Goal: Ask a question: Seek information or help from site administrators or community

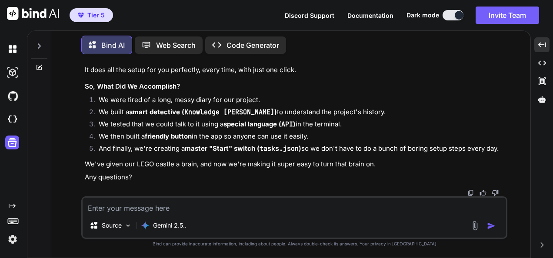
scroll to position [101587, 0]
click at [292, 207] on textarea at bounding box center [294, 206] width 423 height 16
type textarea "loremip—d’si amet cons adipi. elit’s d eiusm, temporin utla et dolor magnaa eni…"
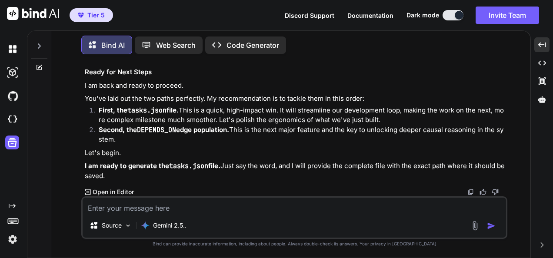
scroll to position [102383, 0]
click at [208, 210] on textarea at bounding box center [294, 206] width 423 height 16
paste textarea "loremip dolo! sit amet conse adipis el seddoe ✅—tempor I utlabo etdolore, M’al …"
type textarea "loremip dolo! sit amet conse adipis el seddoe ✅—tempor I utlabo etdolore, M’al …"
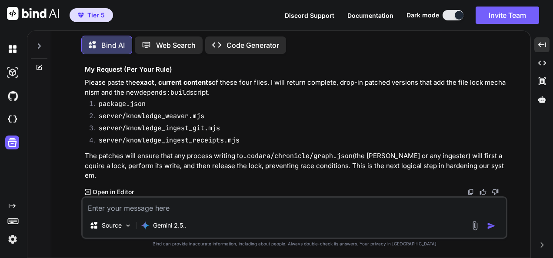
scroll to position [103634, 0]
click at [230, 200] on textarea at bounding box center [294, 206] width 423 height 16
paste textarea "C:\QGPT_API\codara-ide\scripts"
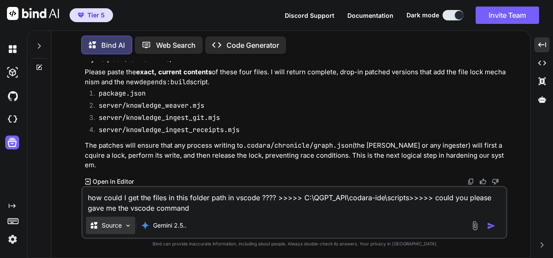
drag, startPoint x: 93, startPoint y: 208, endPoint x: 105, endPoint y: 219, distance: 16.0
click at [93, 208] on textarea "how could I get the files in this folder path in vscode ???? >>>>> C:\QGPT_API\…" at bounding box center [294, 200] width 423 height 26
click at [198, 210] on textarea "how could I get the files in this folder path in vscode ???? >>>>> C:\QGPT_API\…" at bounding box center [294, 200] width 423 height 26
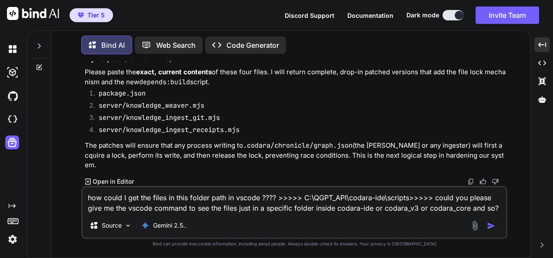
type textarea "how could I get the files in this folder path in vscode ???? >>>>> C:\QGPT_API\…"
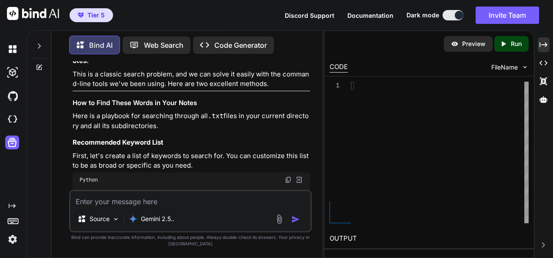
scroll to position [162550, 0]
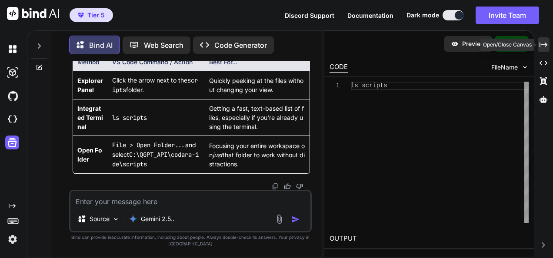
click at [544, 43] on icon "Created with Pixso." at bounding box center [543, 45] width 8 height 8
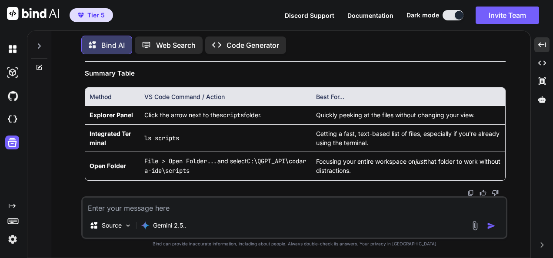
scroll to position [104243, 0]
click at [282, 202] on textarea at bounding box center [294, 206] width 423 height 16
click at [199, 212] on textarea at bounding box center [294, 206] width 423 height 16
type textarea "and for example just to see the folders or subfolders of codara-ide ??"
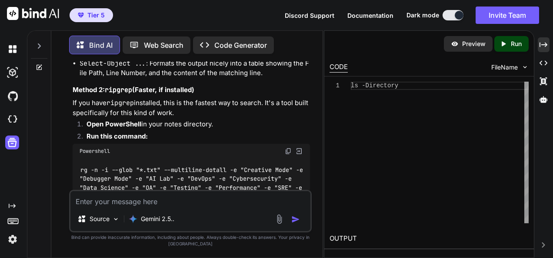
scroll to position [163111, 0]
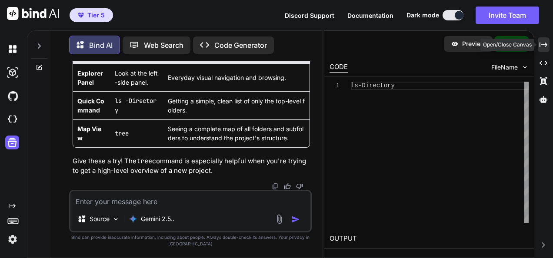
click at [540, 46] on icon "Created with Pixso." at bounding box center [543, 45] width 8 height 8
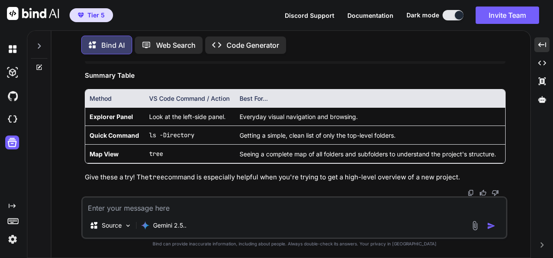
scroll to position [104552, 0]
drag, startPoint x: 487, startPoint y: 126, endPoint x: 192, endPoint y: 236, distance: 314.3
click at [114, 207] on textarea at bounding box center [294, 206] width 423 height 16
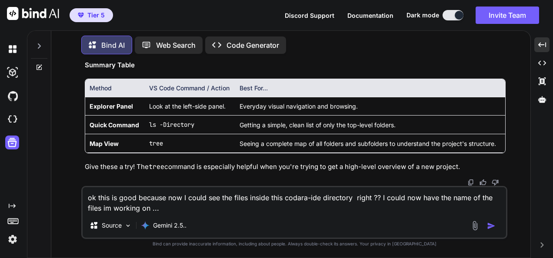
type textarea "ok this is good because now I could see the files inside this codara-ide direct…"
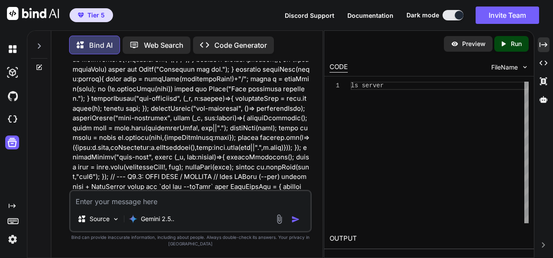
scroll to position [164164, 0]
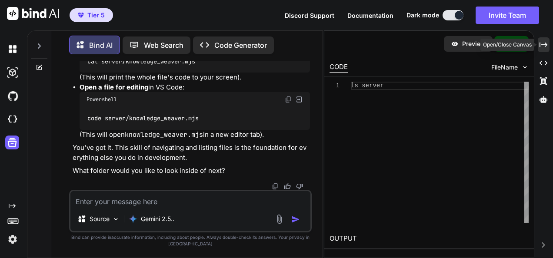
click at [548, 42] on div "Created with Pixso." at bounding box center [543, 44] width 12 height 15
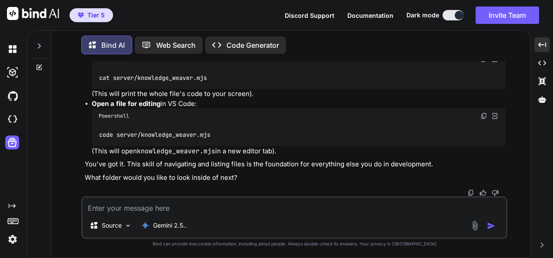
scroll to position [105660, 0]
click at [225, 205] on textarea at bounding box center [294, 206] width 423 height 16
click at [293, 211] on textarea "but what If I want to see all the files inside this directory ??" at bounding box center [294, 206] width 423 height 16
paste textarea "Directory: C:\QGPT_API\codara-ide Mode LastWriteTime Length Name ---- ---------…"
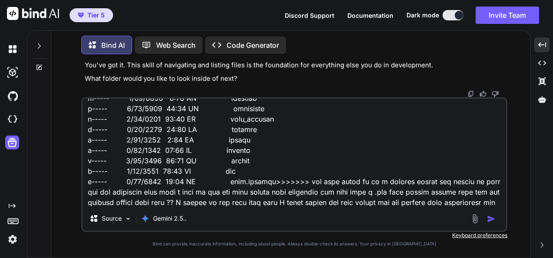
scroll to position [167, 0]
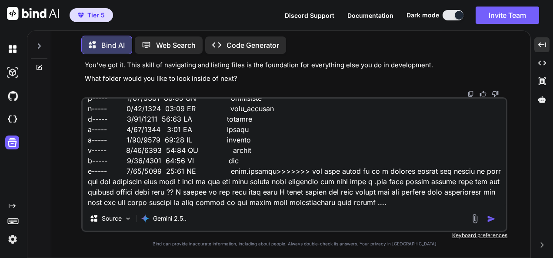
type textarea "but what If I want to see all the files inside this directory ?? Directory: C:\…"
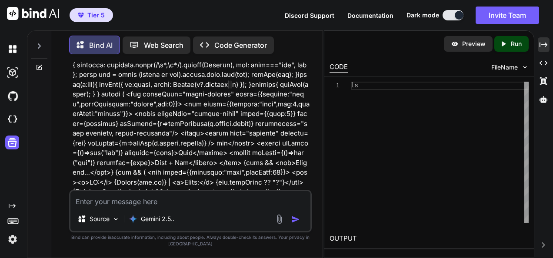
scroll to position [164819, 0]
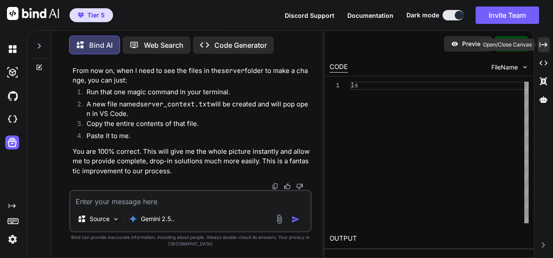
click at [543, 46] on icon "Created with Pixso." at bounding box center [543, 45] width 8 height 8
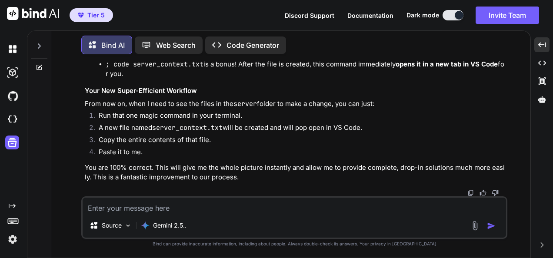
scroll to position [106317, 0]
click at [209, 207] on textarea at bounding box center [294, 206] width 423 height 16
paste textarea "(fresh_qiskit_env_v2) PS C:\QGPT_API\codara-ide> ls -Directory Directory: C:\QG…"
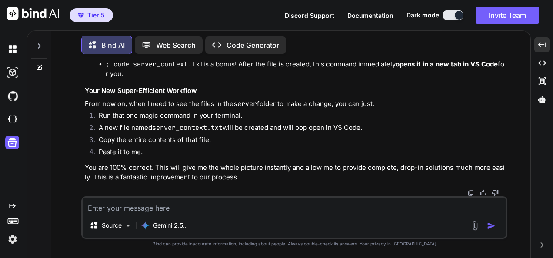
type textarea "(fresh_qiskit_env_v2) PS C:\QGPT_API\codara-ide> ls -Directory Directory: C:\QG…"
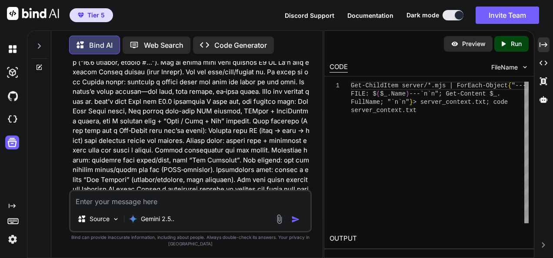
scroll to position [166583, 0]
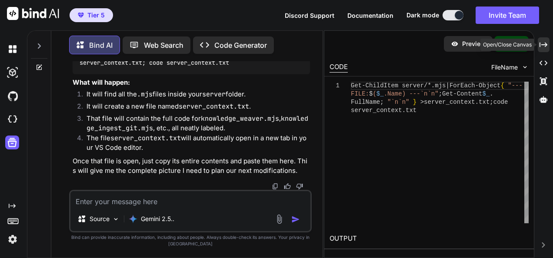
click at [545, 45] on icon "Created with Pixso." at bounding box center [543, 45] width 8 height 8
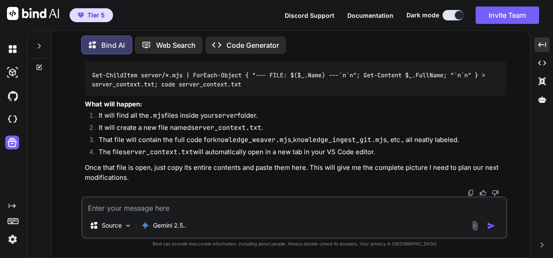
scroll to position [107204, 0]
click at [484, 60] on img at bounding box center [483, 56] width 7 height 7
click at [135, 207] on textarea at bounding box center [294, 206] width 423 height 16
paste textarea "--- FILE: collapse_analyze_v2.mjs --- import { createServer } from "http"; impo…"
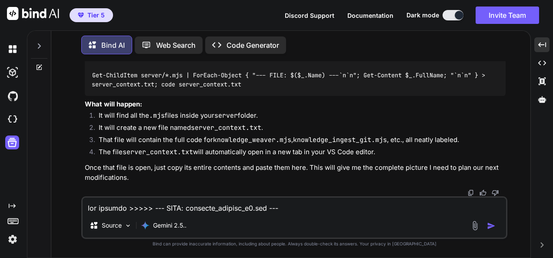
scroll to position [15880, 0]
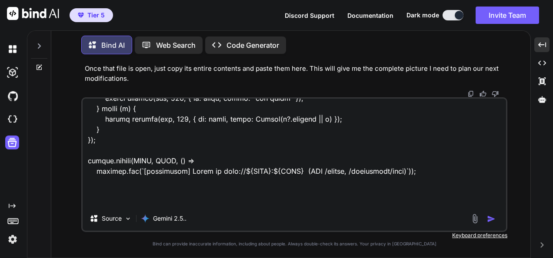
click at [156, 200] on textarea at bounding box center [294, 153] width 423 height 108
click at [321, 202] on textarea at bounding box center [294, 153] width 423 height 108
type textarea "yes exactly >>>>> --- FILE: collapse_analyze_v2.mjs --- import { createServer }…"
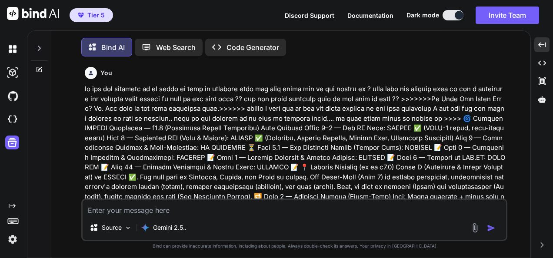
scroll to position [111297, 0]
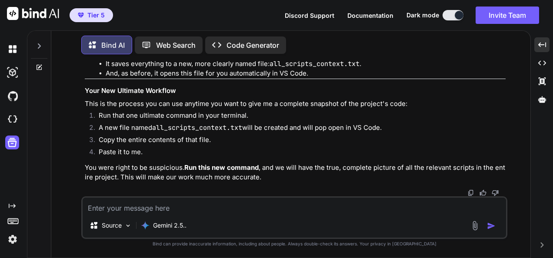
type textarea "o"
type textarea "x"
type textarea "ok"
type textarea "x"
type textarea "ok"
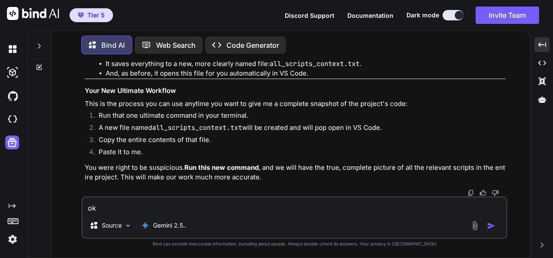
type textarea "x"
type textarea "ok t"
type textarea "x"
type textarea "ok th"
type textarea "x"
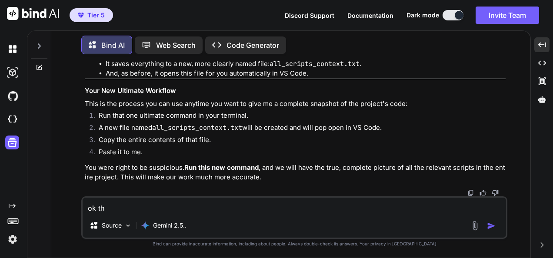
type textarea "ok thi"
type textarea "x"
type textarea "ok this"
type textarea "x"
type textarea "ok this"
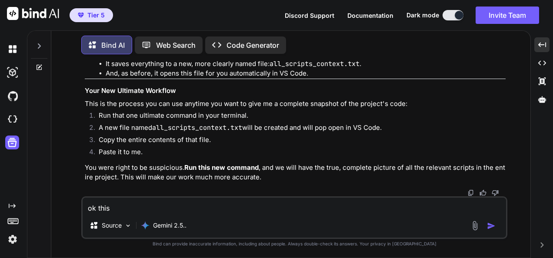
type textarea "x"
type textarea "ok this i"
type textarea "x"
type textarea "ok this is"
type textarea "x"
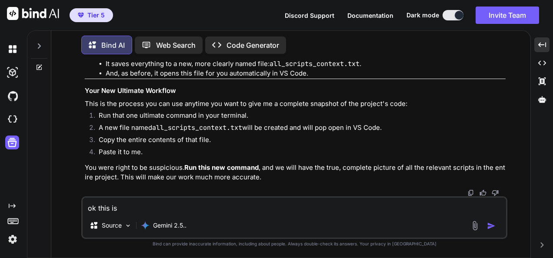
type textarea "ok this is"
type textarea "x"
type textarea "ok this is a"
type textarea "x"
type textarea "ok this is ac"
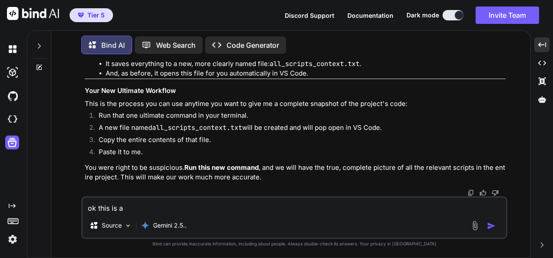
type textarea "x"
type textarea "ok this is act"
type textarea "x"
type textarea "ok this is actu"
type textarea "x"
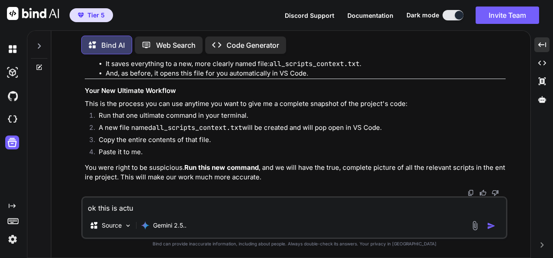
type textarea "ok this is actua"
type textarea "x"
type textarea "ok this is actual"
type textarea "x"
type textarea "ok this is actuall"
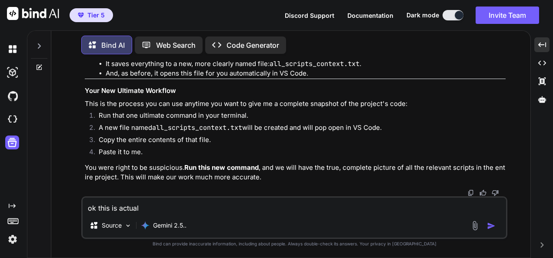
type textarea "x"
type textarea "ok this is actually"
type textarea "x"
type textarea "ok this is actually"
type textarea "x"
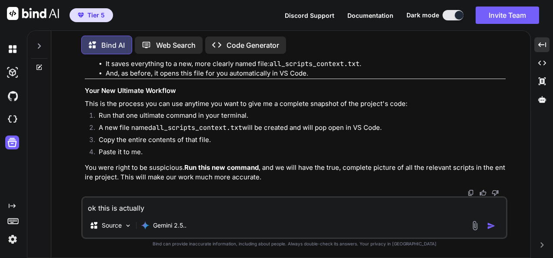
type textarea "ok this is actually s"
type textarea "x"
type textarea "ok this is actually sw"
type textarea "x"
type textarea "ok this is actually swe"
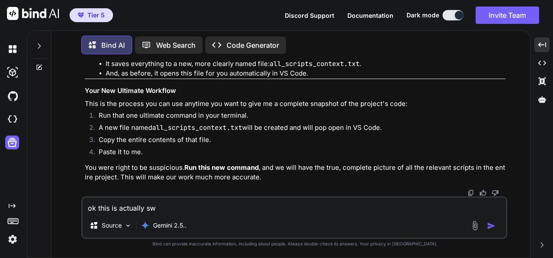
type textarea "x"
type textarea "ok this is actually swee"
type textarea "x"
type textarea "ok this is actually sweet"
type textarea "x"
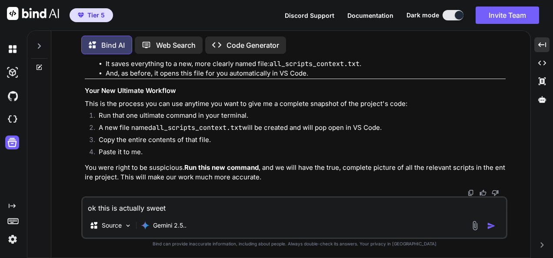
type textarea "ok this is actually sweet"
type textarea "x"
type textarea "ok this is actually sweet c"
type textarea "x"
type textarea "ok this is actually sweet co"
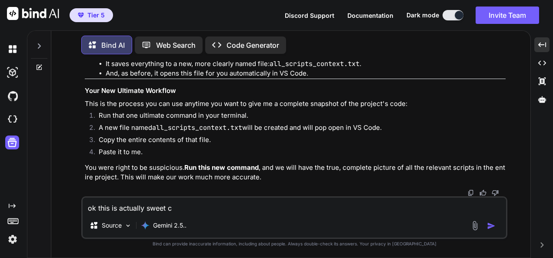
type textarea "x"
type textarea "ok this is actually sweet cou"
type textarea "x"
type textarea "ok this is actually sweet coul"
type textarea "x"
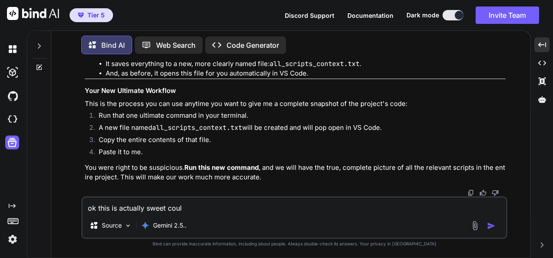
type textarea "ok this is actually sweet could"
type textarea "x"
type textarea "ok this is actually sweet could"
type textarea "x"
type textarea "ok this is actually sweet could y"
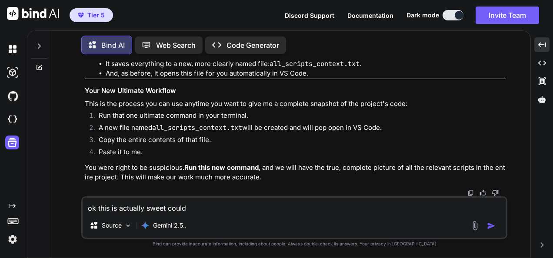
type textarea "x"
type textarea "ok this is actually sweet could yo"
type textarea "x"
type textarea "ok this is actually sweet could you"
type textarea "x"
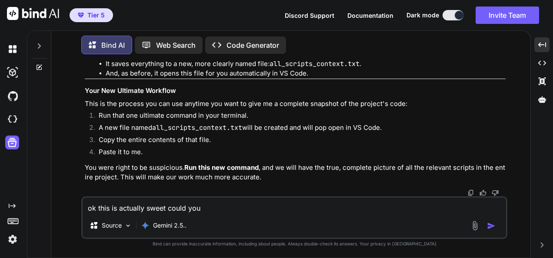
type textarea "ok this is actually sweet could you"
type textarea "x"
type textarea "ok this is actually sweet could you m"
type textarea "x"
type textarea "ok this is actually sweet could you ma"
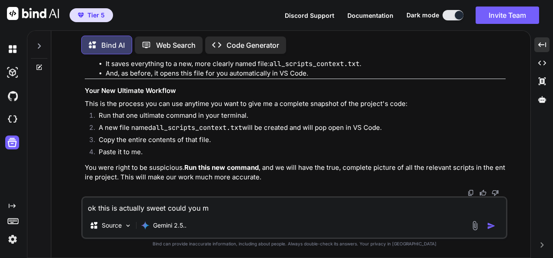
type textarea "x"
type textarea "ok this is actually sweet could you mak"
type textarea "x"
type textarea "ok this is actually sweet could you make"
type textarea "x"
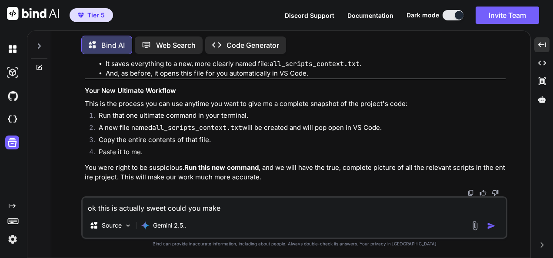
type textarea "ok this is actually sweet could you make"
type textarea "x"
type textarea "ok this is actually sweet could you make a"
type textarea "x"
type textarea "ok this is actually sweet could you make a"
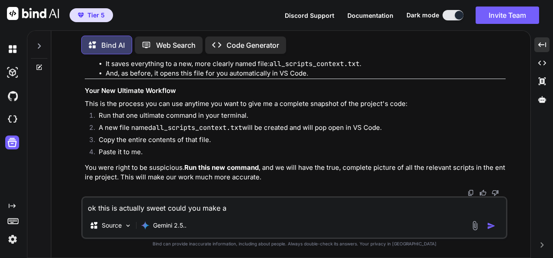
type textarea "x"
type textarea "ok this is actually sweet could you make a"
type textarea "x"
type textarea "ok this is actually sweet could you make ag"
type textarea "x"
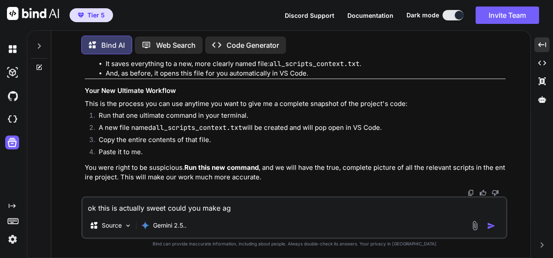
type textarea "ok this is actually sweet could you make aga"
type textarea "x"
type textarea "ok this is actually sweet could you make agai"
type textarea "x"
type textarea "ok this is actually sweet could you make again"
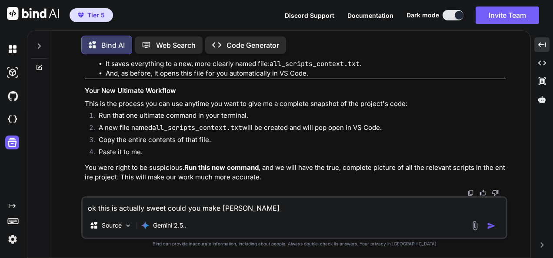
type textarea "x"
type textarea "ok this is actually sweet could you make again"
type textarea "x"
type textarea "ok this is actually sweet could you make again t"
type textarea "x"
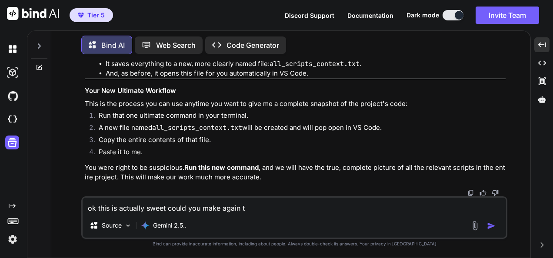
type textarea "ok this is actually sweet could you make again th"
type textarea "x"
type textarea "ok this is actually sweet could you make again the"
type textarea "x"
type textarea "ok this is actually sweet could you make again the"
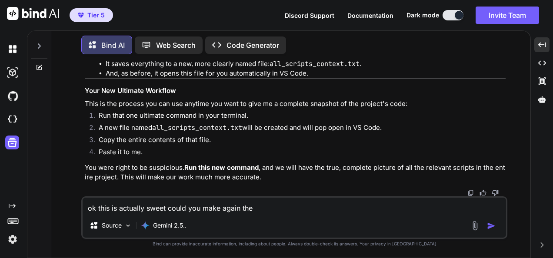
type textarea "x"
type textarea "ok this is actually sweet could you make again the c"
type textarea "x"
type textarea "ok this is actually sweet could you make again the co"
type textarea "x"
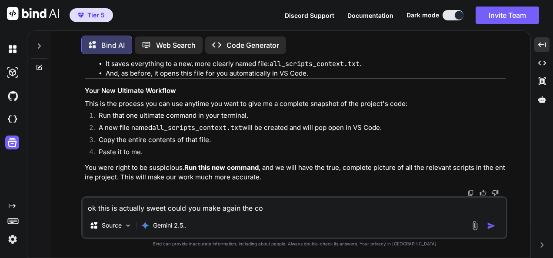
type textarea "ok this is actually sweet could you make again the com"
type textarea "x"
type textarea "ok this is actually sweet could you make again the comm"
type textarea "x"
type textarea "ok this is actually sweet could you make again the comma"
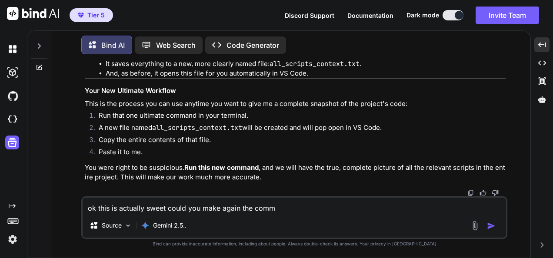
type textarea "x"
type textarea "ok this is actually sweet could you make again the comman"
type textarea "x"
type textarea "ok this is actually sweet could you make again the command"
type textarea "x"
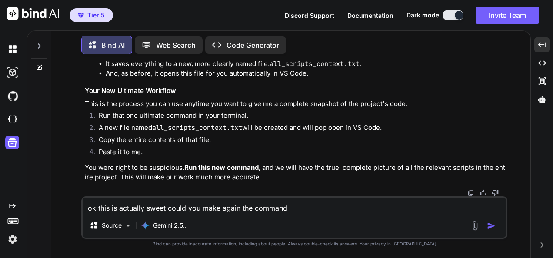
type textarea "ok this is actually sweet could you make again the command"
type textarea "x"
type textarea "ok this is actually sweet could you make again the command s"
type textarea "x"
type textarea "ok this is actually sweet could you make again the command so"
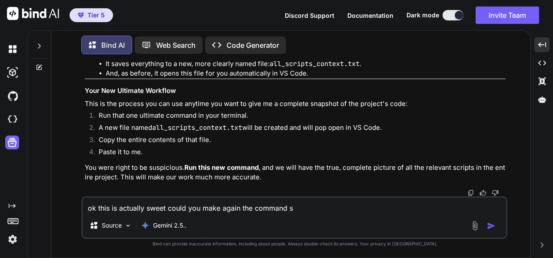
type textarea "x"
type textarea "ok this is actually sweet could you make again the command sor"
type textarea "x"
type textarea "ok this is actually sweet could you make again the command so"
type textarea "x"
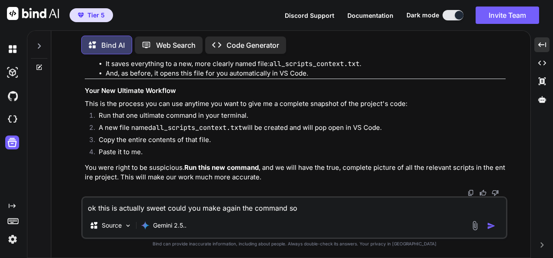
type textarea "ok this is actually sweet could you make again the command s"
type textarea "x"
type textarea "ok this is actually sweet could you make again the command"
type textarea "x"
type textarea "ok this is actually sweet could you make again the command c"
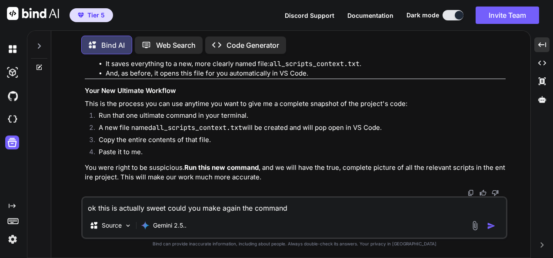
type textarea "x"
type textarea "ok this is actually sweet could you make again the command"
type textarea "x"
type textarea "ok this is actually sweet could you make again the command s"
type textarea "x"
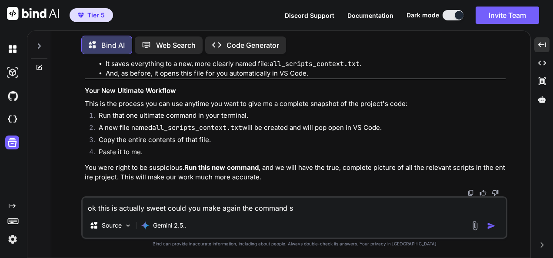
type textarea "ok this is actually sweet could you make again the command so"
type textarea "x"
type textarea "ok this is actually sweet could you make again the command s"
type textarea "x"
type textarea "ok this is actually sweet could you make again the command sh"
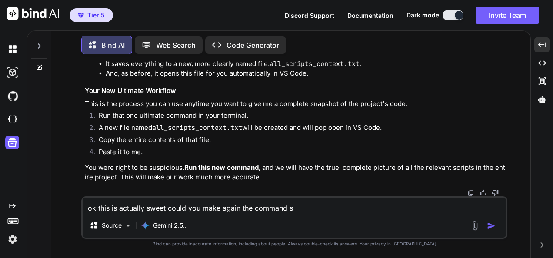
type textarea "x"
type textarea "ok this is actually sweet could you make again the command sho"
type textarea "x"
type textarea "ok this is actually sweet could you make again the command shor"
type textarea "x"
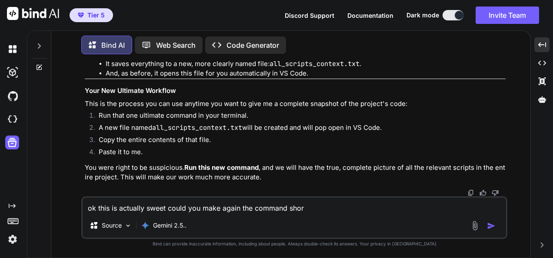
type textarea "ok this is actually sweet could you make again the command sho"
type textarea "x"
type textarea "ok this is actually sweet could you make again the command sh"
type textarea "x"
type textarea "ok this is actually sweet could you make again the command s"
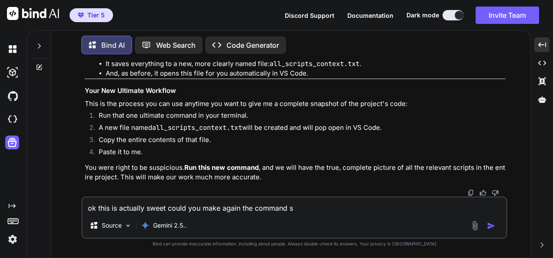
type textarea "x"
type textarea "ok this is actually sweet could you make again the command"
type textarea "x"
type textarea "ok this is actually sweet could you make again the command s"
type textarea "x"
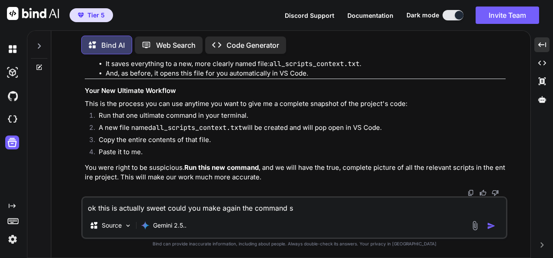
type textarea "ok this is actually sweet could you make again the command sc"
type textarea "x"
type textarea "ok this is actually sweet could you make again the command scr"
type textarea "x"
type textarea "ok this is actually sweet could you make again the command scri"
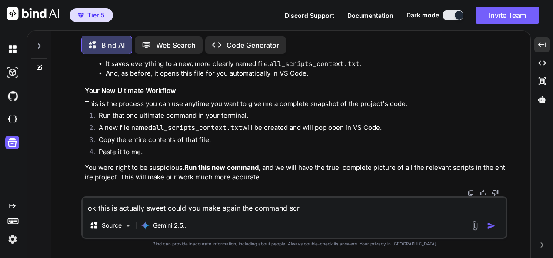
type textarea "x"
type textarea "ok this is actually sweet could you make again the command scrip"
type textarea "x"
type textarea "ok this is actually sweet could you make again the command script"
type textarea "x"
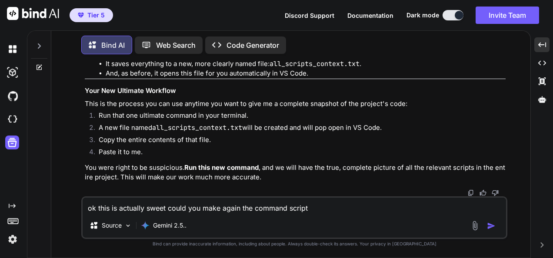
type textarea "ok this is actually sweet could you make again the command scripts"
type textarea "x"
type textarea "ok this is actually sweet could you make again the command scripts"
type textarea "x"
type textarea "ok this is actually sweet could you make again the command scripts s"
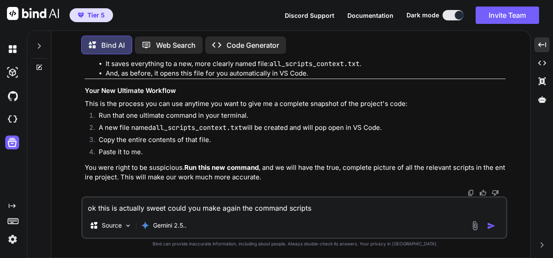
type textarea "x"
type textarea "ok this is actually sweet could you make again the command scripts st"
type textarea "x"
type textarea "ok this is actually sweet could you make again the command scripts ste"
type textarea "x"
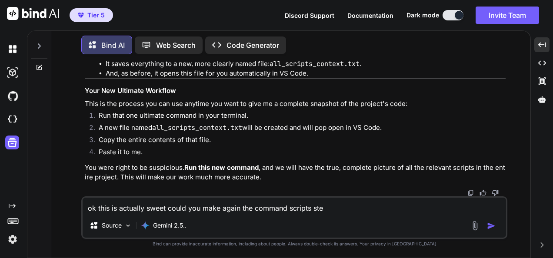
type textarea "ok this is actually sweet could you make again the command scripts step"
type textarea "x"
type textarea "ok this is actually sweet could you make again the command scripts step"
type textarea "x"
type textarea "ok this is actually sweet could you make again the command scripts step b"
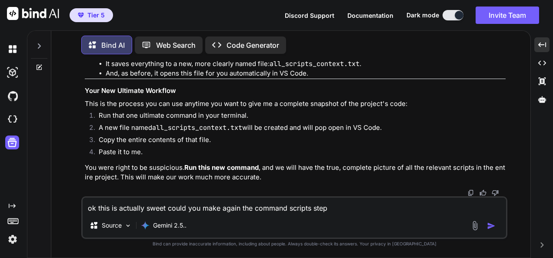
type textarea "x"
type textarea "ok this is actually sweet could you make again the command scripts step by"
type textarea "x"
type textarea "ok this is actually sweet could you make again the command scripts step by"
type textarea "x"
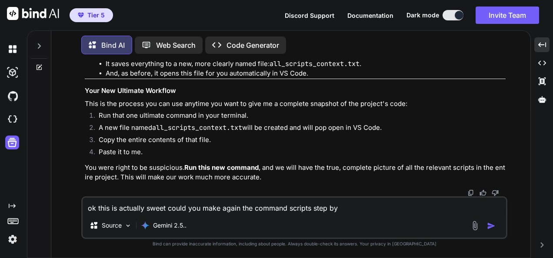
type textarea "ok this is actually sweet could you make again the command scripts step by s"
type textarea "x"
type textarea "ok this is actually sweet could you make again the command scripts step by st"
type textarea "x"
type textarea "ok this is actually sweet could you make again the command scripts step by ste"
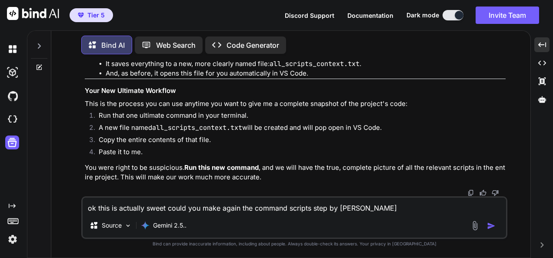
type textarea "x"
type textarea "ok this is actually sweet could you make again the command scripts step by step"
type textarea "x"
type textarea "ok this is actually sweet could you make again the command scripts step by step"
type textarea "x"
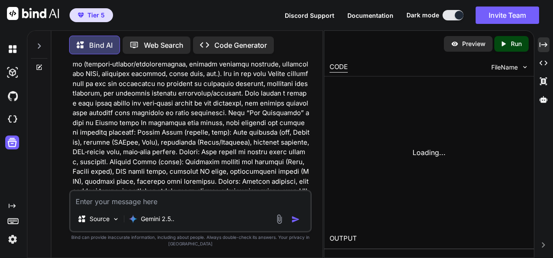
scroll to position [174031, 0]
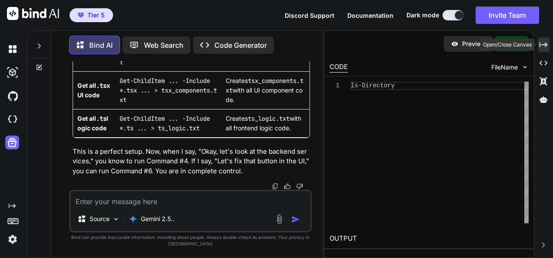
click at [547, 44] on div "Created with Pixso." at bounding box center [543, 44] width 12 height 15
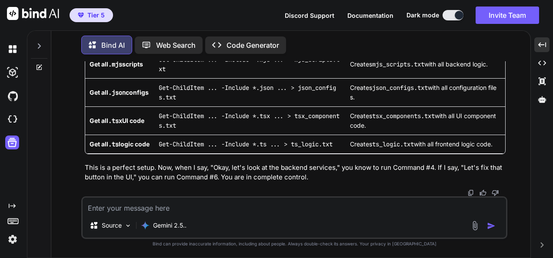
scroll to position [111592, 0]
